Goal: Task Accomplishment & Management: Use online tool/utility

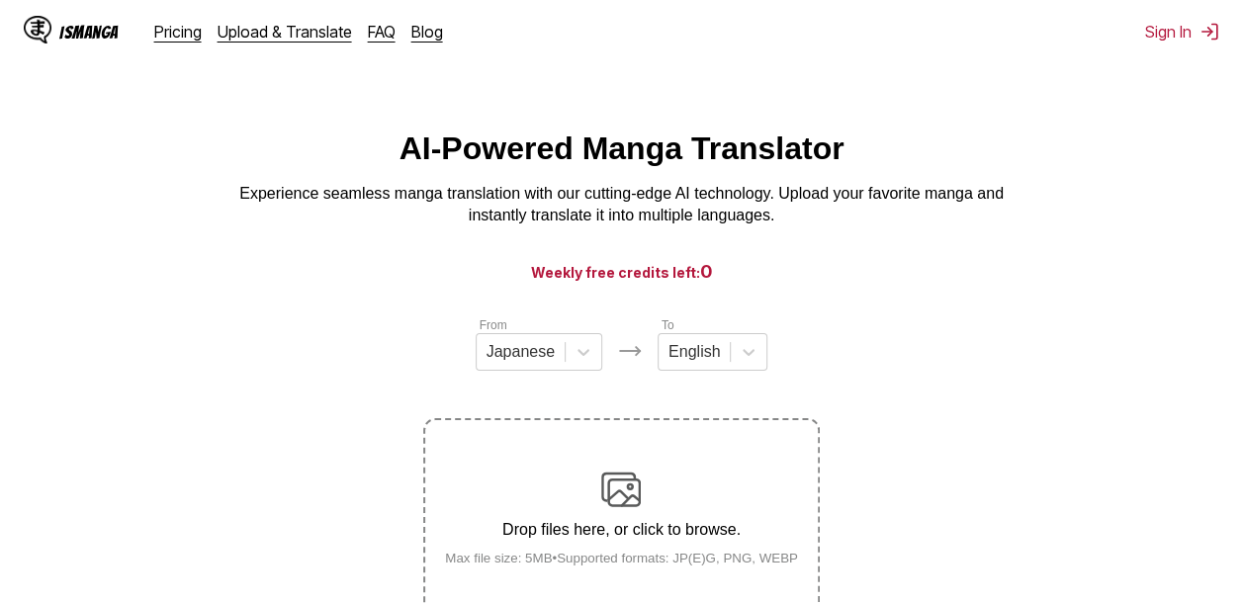
click at [567, 513] on div "Drop files here, or click to browse. Max file size: 5MB • Supported formats: JP…" at bounding box center [621, 518] width 385 height 96
click at [0, 0] on input "Drop files here, or click to browse. Max file size: 5MB • Supported formats: JP…" at bounding box center [0, 0] width 0 height 0
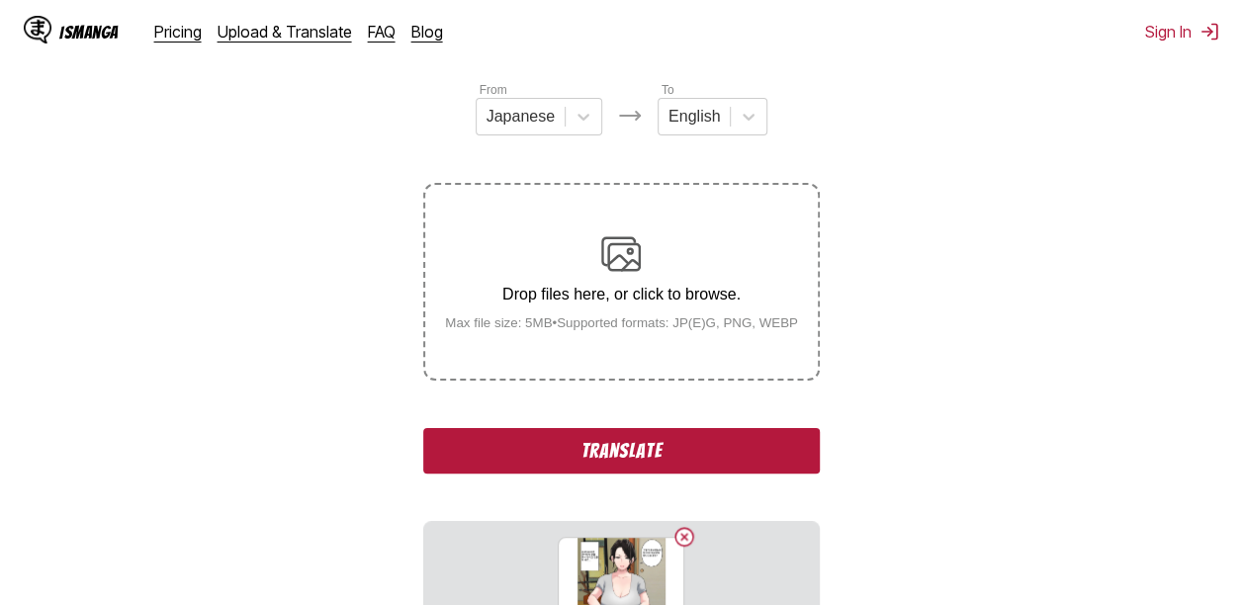
scroll to position [188, 0]
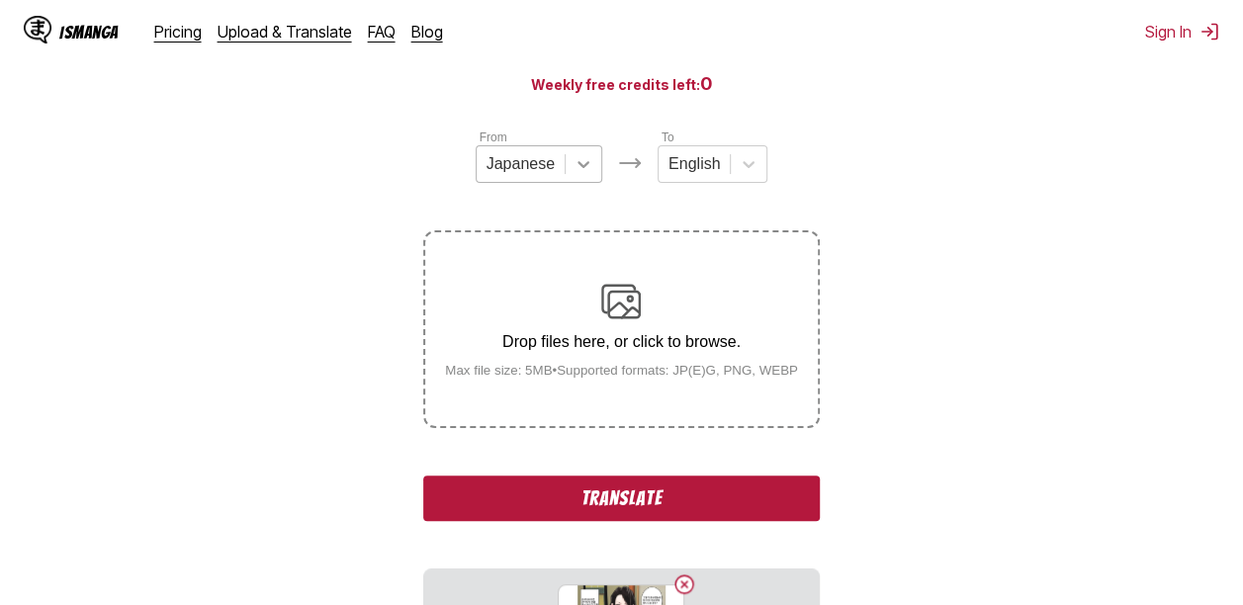
click at [575, 174] on icon at bounding box center [583, 164] width 20 height 20
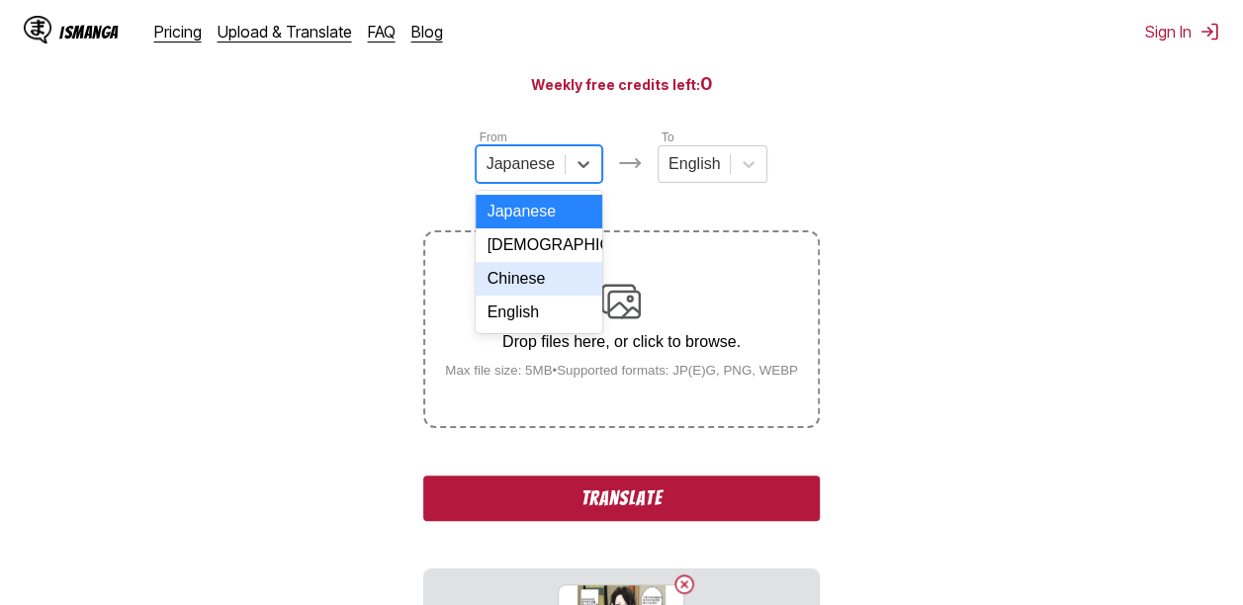
click at [556, 280] on div "Chinese" at bounding box center [538, 279] width 127 height 34
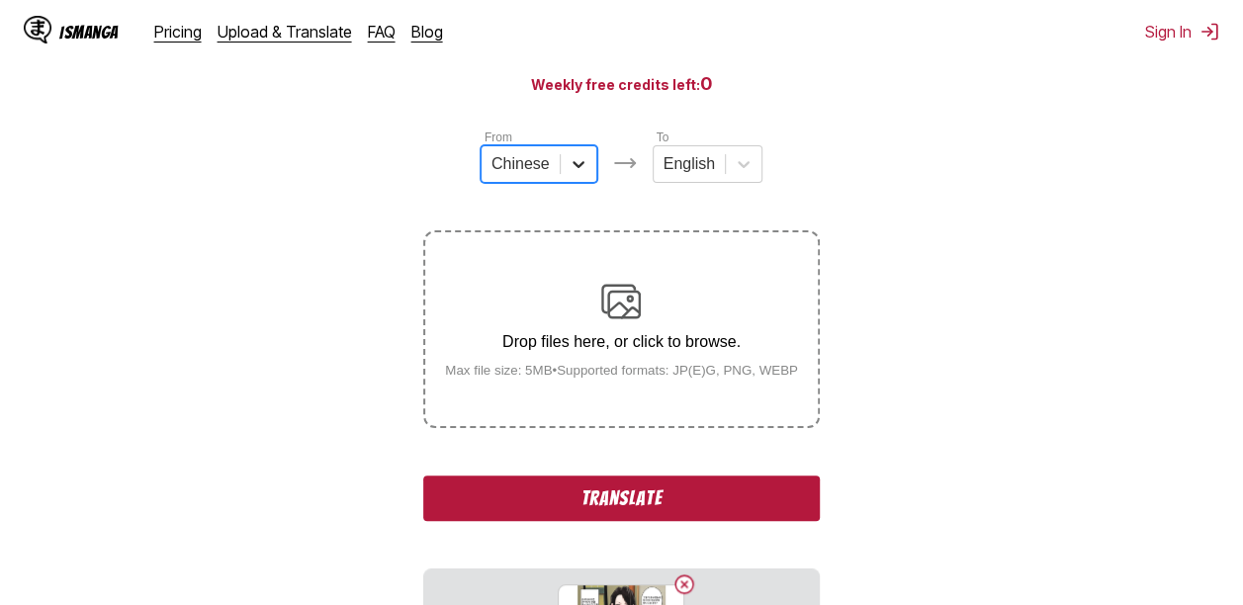
click at [560, 182] on div at bounding box center [578, 164] width 36 height 36
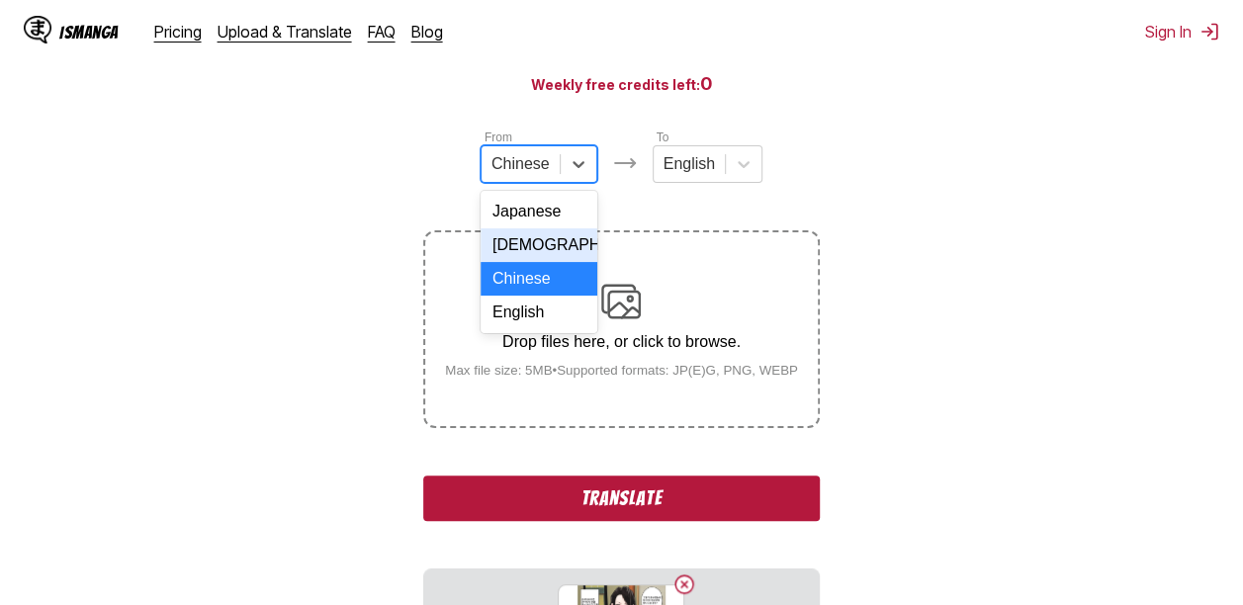
click at [542, 249] on div "Korean" at bounding box center [538, 245] width 117 height 34
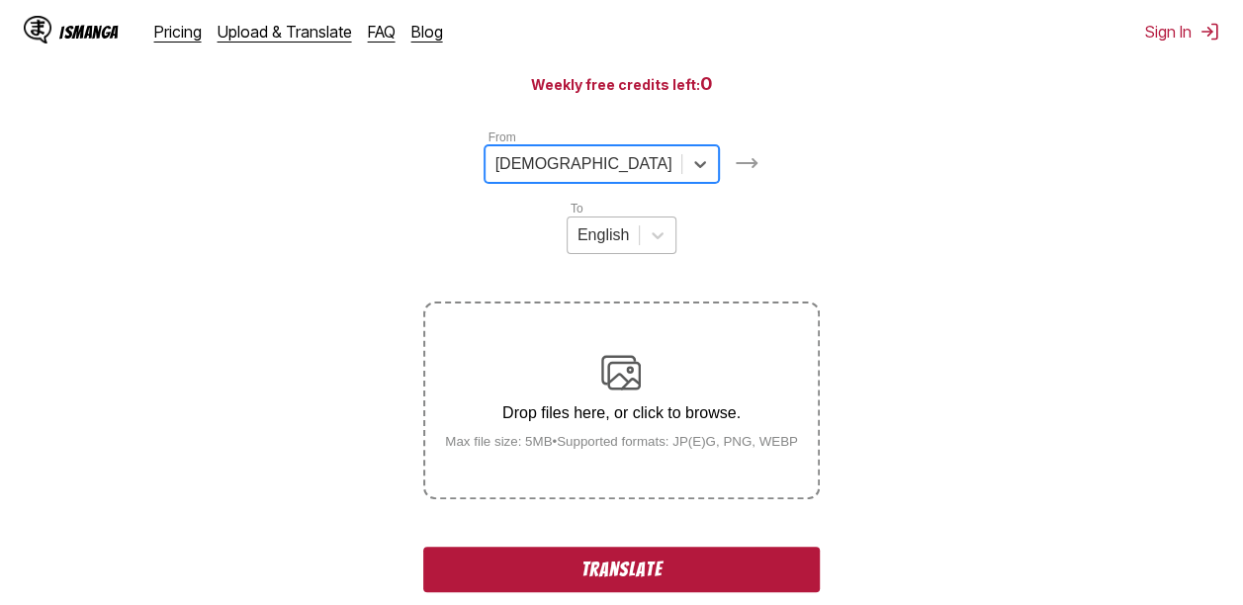
click at [639, 220] on div "English" at bounding box center [602, 235] width 71 height 30
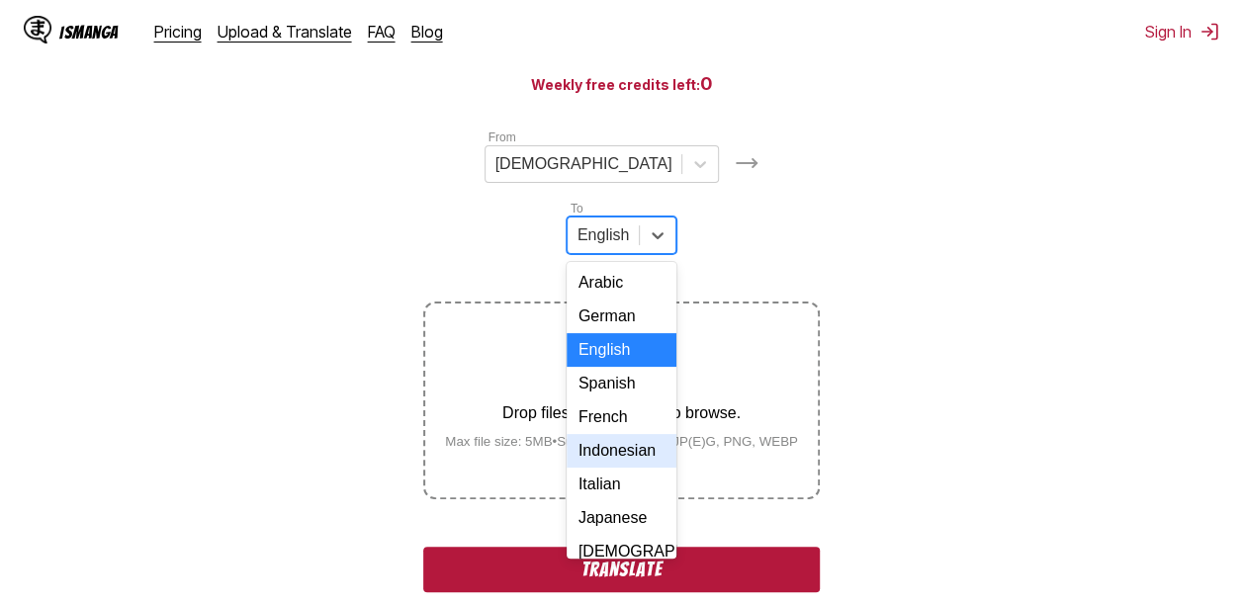
click at [676, 434] on div "Indonesian" at bounding box center [621, 451] width 110 height 34
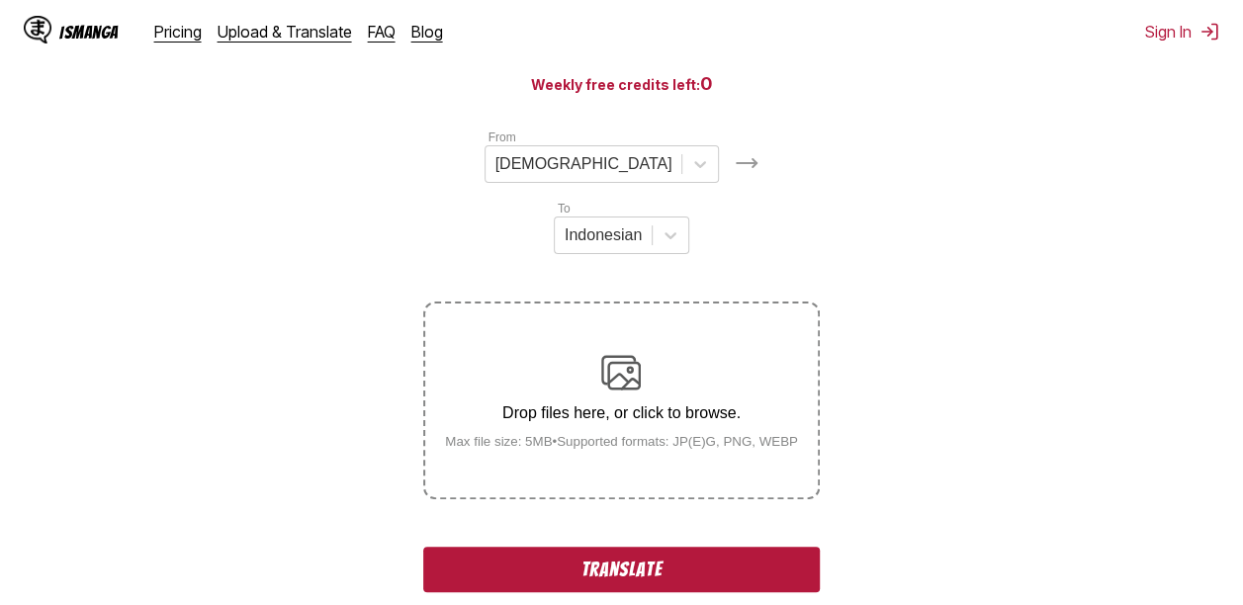
click at [638, 547] on button "Translate" at bounding box center [620, 569] width 395 height 45
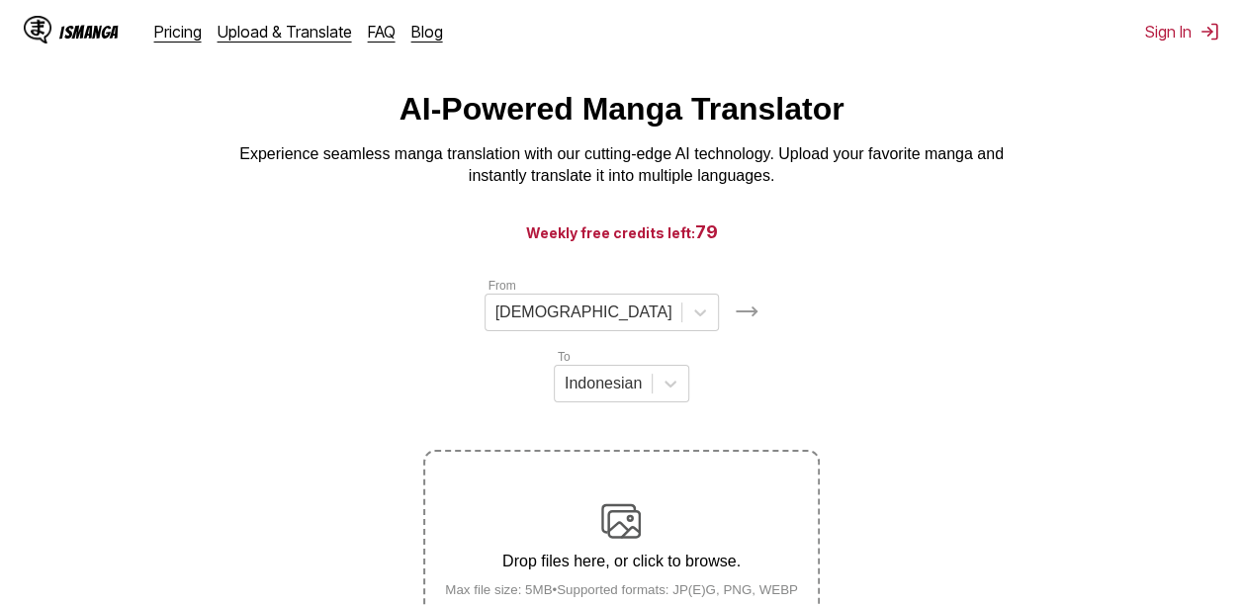
scroll to position [32, 0]
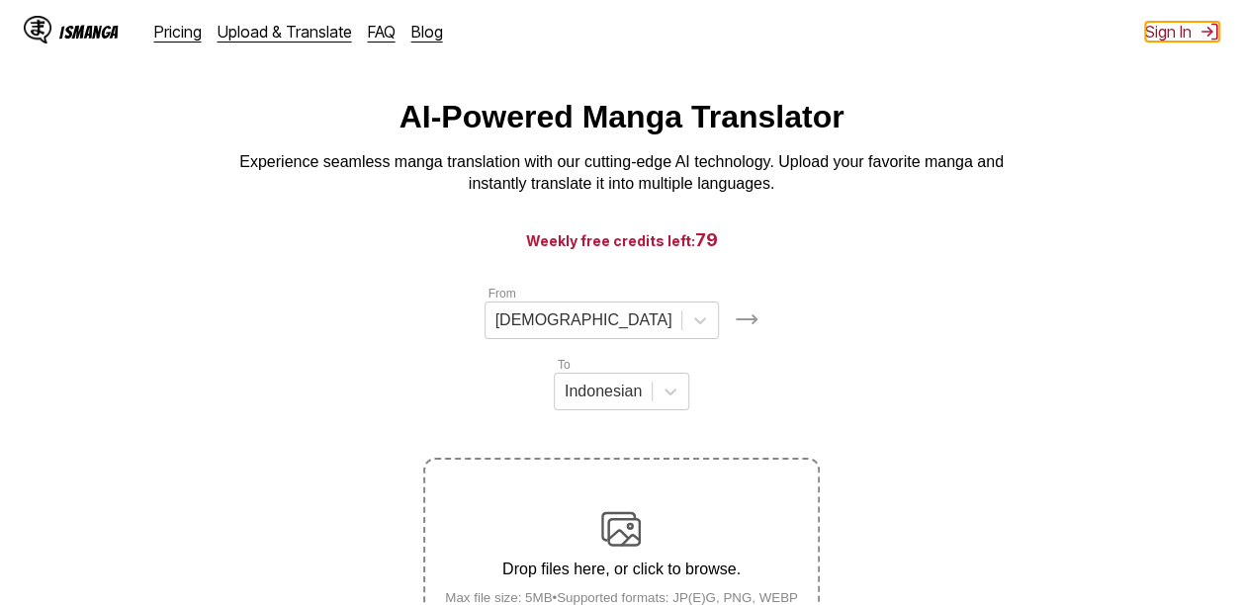
click at [1213, 29] on img at bounding box center [1209, 32] width 20 height 20
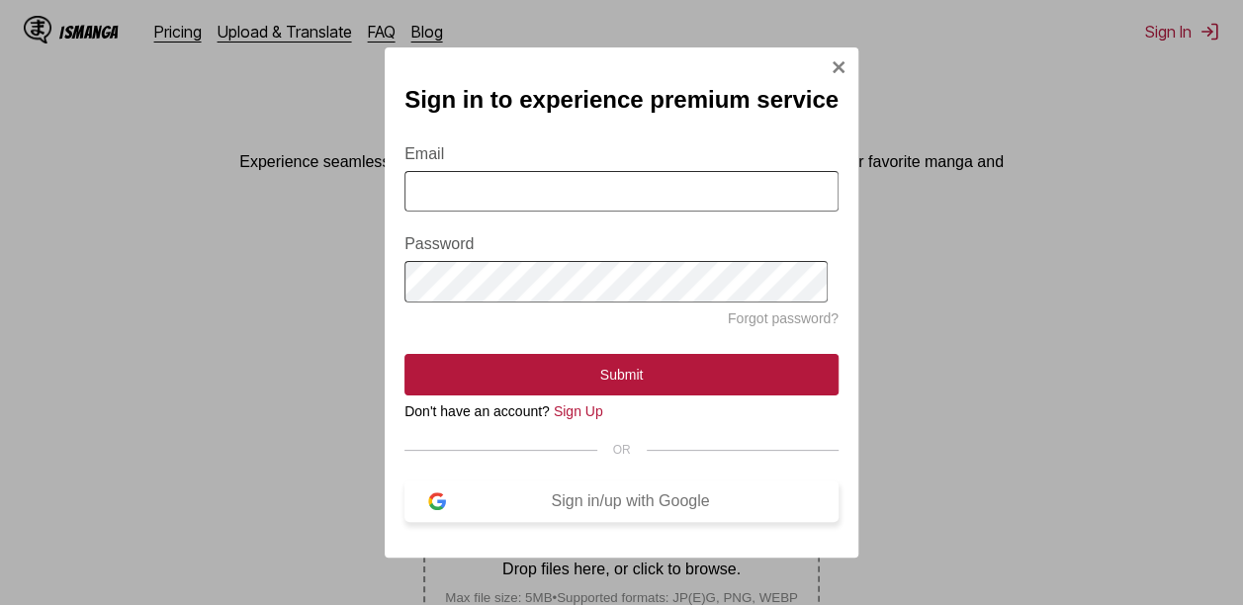
click at [629, 503] on div "Sign in/up with Google" at bounding box center [630, 501] width 369 height 18
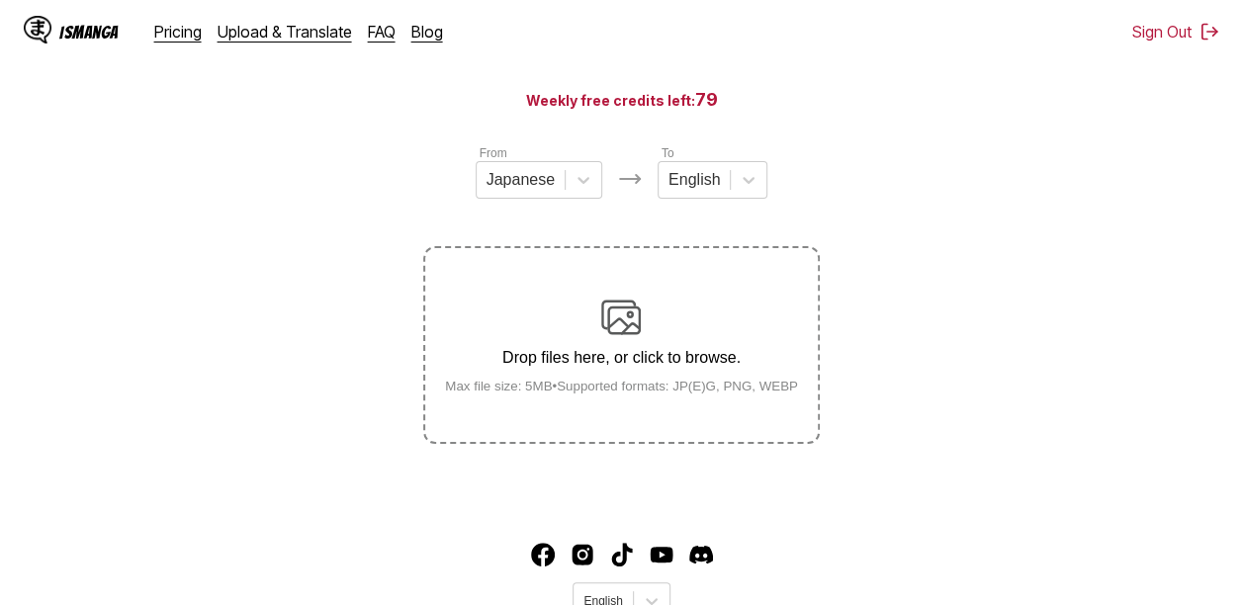
scroll to position [174, 0]
click at [645, 338] on div "Drop files here, or click to browse. Max file size: 5MB • Supported formats: JP…" at bounding box center [621, 344] width 385 height 96
click at [0, 0] on input "Drop files here, or click to browse. Max file size: 5MB • Supported formats: JP…" at bounding box center [0, 0] width 0 height 0
